Goal: Transaction & Acquisition: Book appointment/travel/reservation

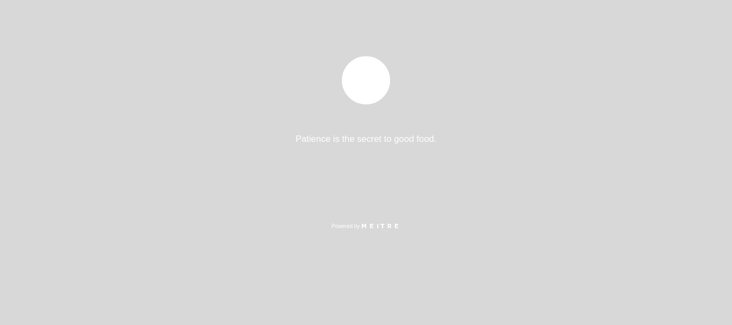
select select "pt"
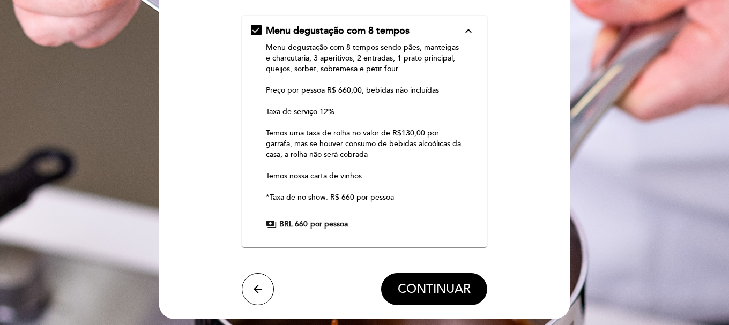
scroll to position [161, 0]
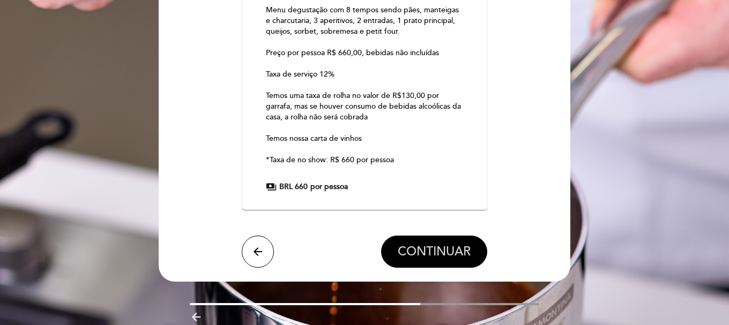
click at [466, 250] on span "CONTINUAR" at bounding box center [434, 251] width 73 height 15
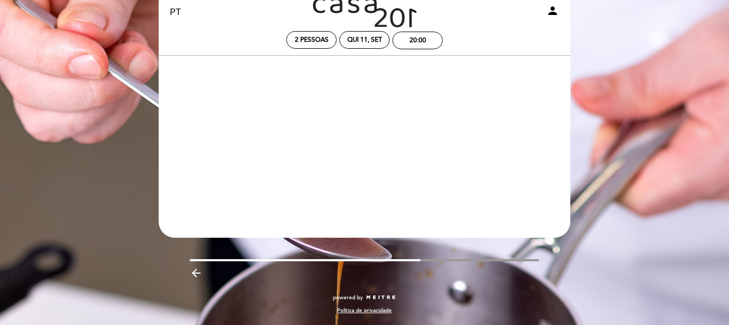
scroll to position [27, 0]
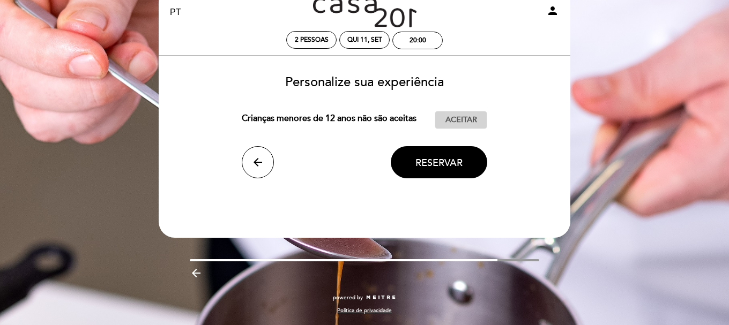
click at [458, 125] on span "Aceitar" at bounding box center [461, 120] width 32 height 11
click at [457, 167] on span "Reservar" at bounding box center [438, 163] width 47 height 12
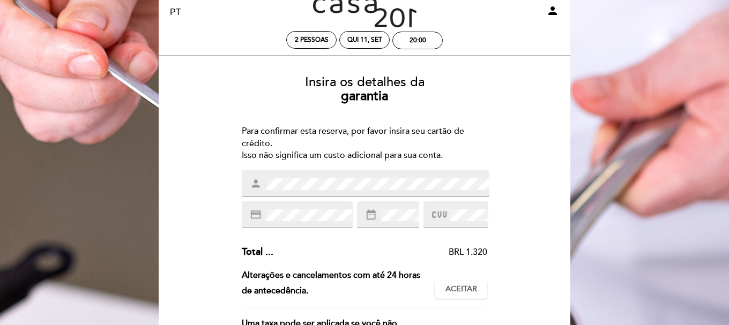
scroll to position [0, 0]
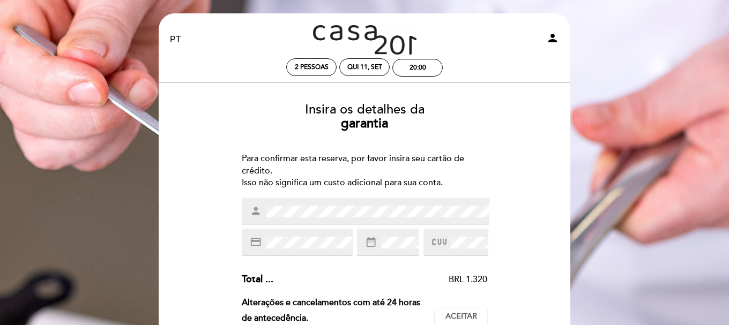
click at [308, 219] on div "person" at bounding box center [366, 211] width 248 height 27
click at [433, 239] on icon at bounding box center [439, 243] width 14 height 18
click at [446, 239] on icon at bounding box center [439, 243] width 14 height 18
click at [502, 236] on div "Insira os detalhes da [GEOGRAPHIC_DATA] Para confirmar esta reserva, por favor …" at bounding box center [364, 318] width 396 height 449
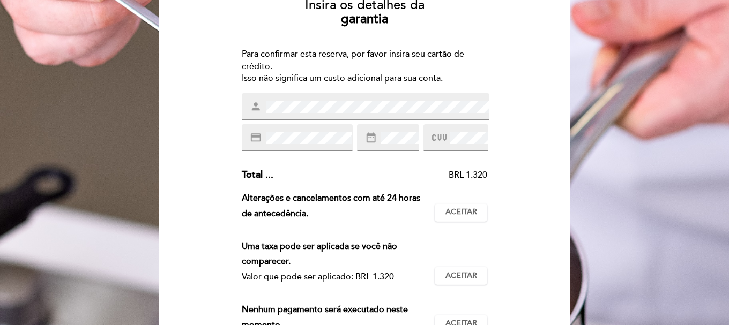
scroll to position [107, 0]
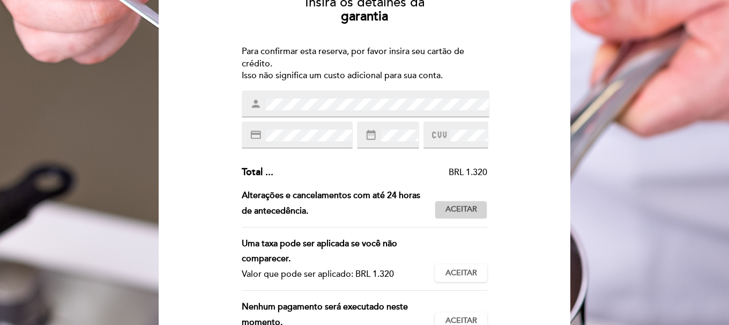
click at [474, 209] on span "Aceitar" at bounding box center [461, 209] width 32 height 11
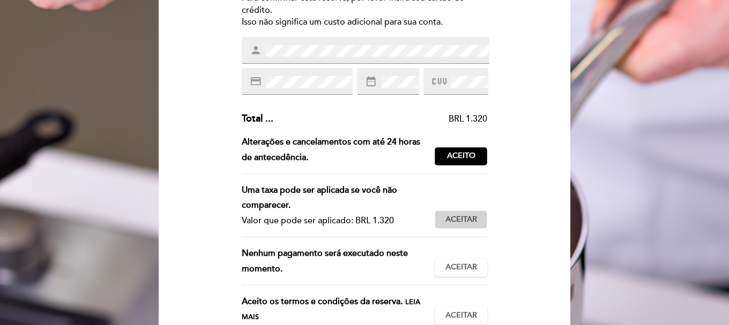
click at [457, 212] on button "Aceitar Aceito" at bounding box center [461, 220] width 53 height 18
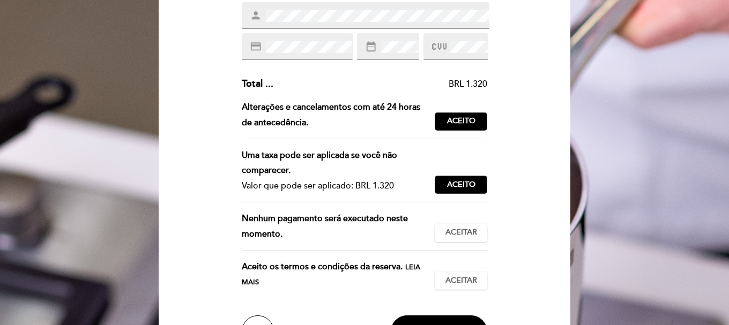
scroll to position [214, 0]
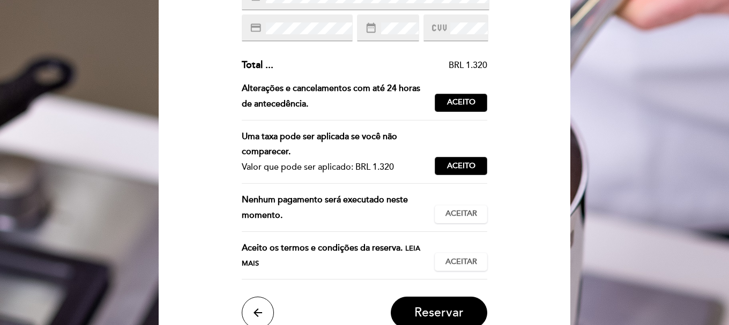
click at [490, 223] on div "Insira os detalhes da [GEOGRAPHIC_DATA] Para confirmar esta reserva, por favor …" at bounding box center [364, 104] width 396 height 449
click at [469, 215] on span "Aceitar" at bounding box center [461, 213] width 32 height 11
click at [476, 251] on div "Aceito os termos e condições da reserva. Leia mais Aceitar Aceito" at bounding box center [365, 261] width 246 height 40
click at [469, 257] on span "Aceitar" at bounding box center [461, 262] width 32 height 11
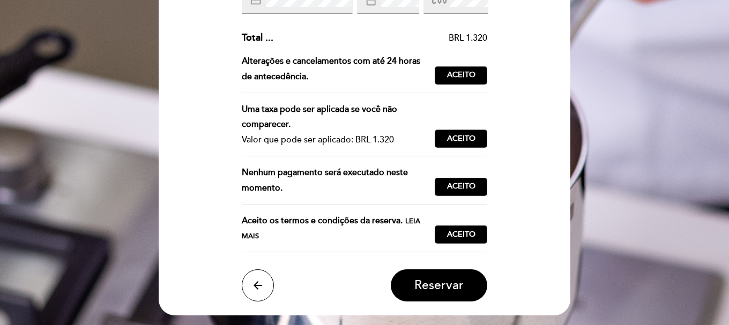
scroll to position [268, 0]
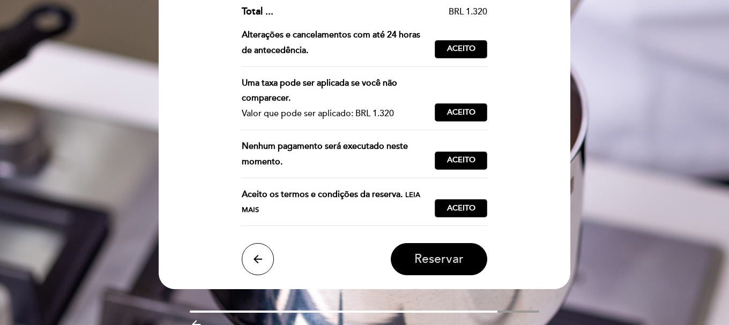
click at [434, 261] on span "Reservar" at bounding box center [438, 259] width 49 height 15
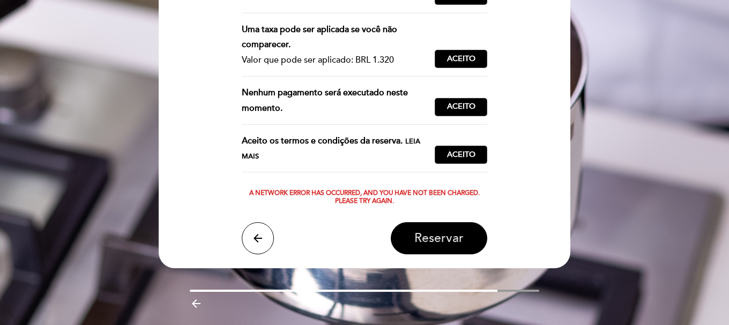
click at [458, 245] on span "Reservar" at bounding box center [438, 238] width 49 height 15
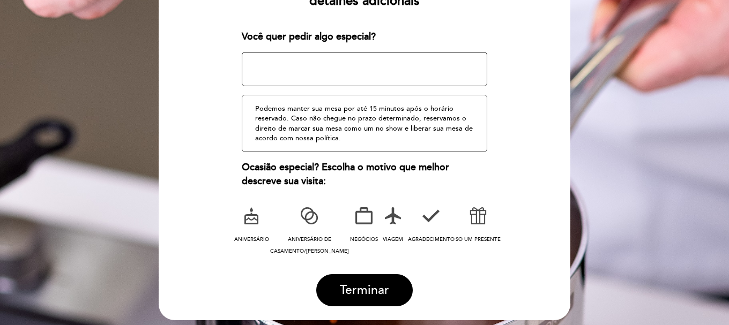
scroll to position [161, 0]
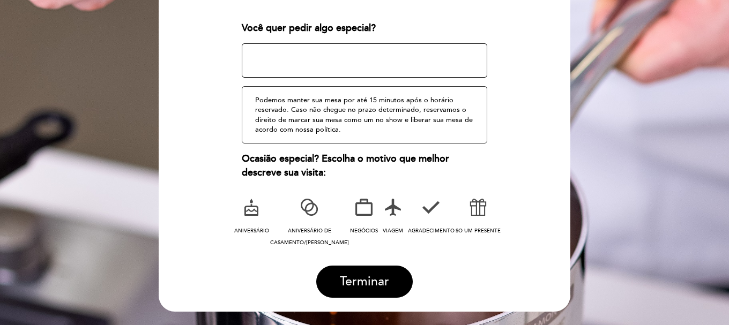
click at [251, 221] on label "ANIVERSÁRIO" at bounding box center [252, 215] width 36 height 44
click at [368, 280] on span "Terminar" at bounding box center [364, 281] width 49 height 15
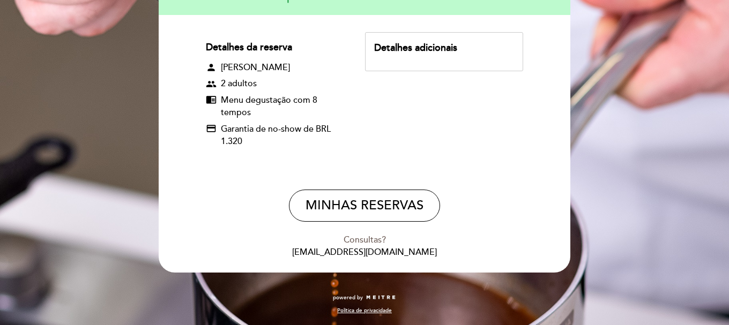
scroll to position [136, 0]
